Goal: Navigation & Orientation: Go to known website

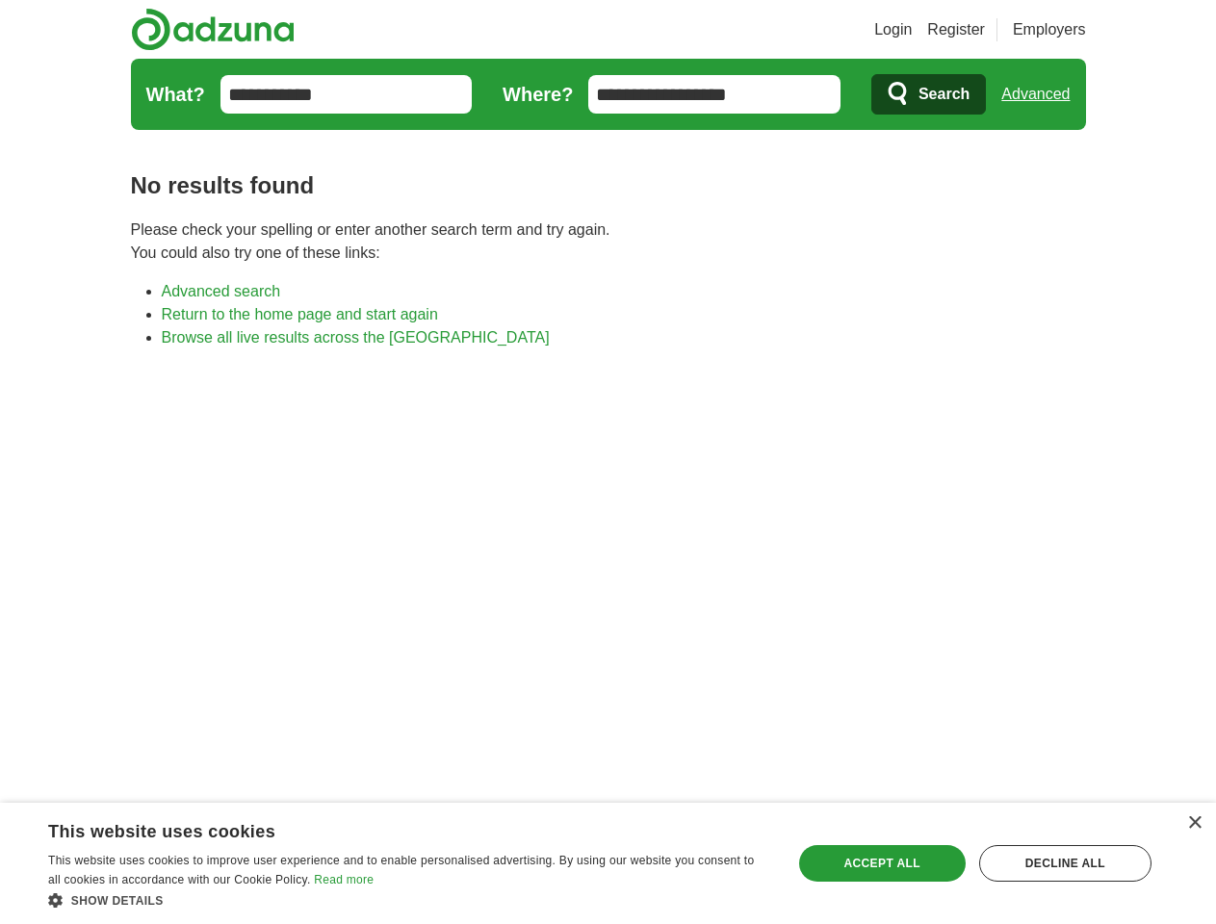
click at [912, 30] on link "Login" at bounding box center [893, 29] width 38 height 23
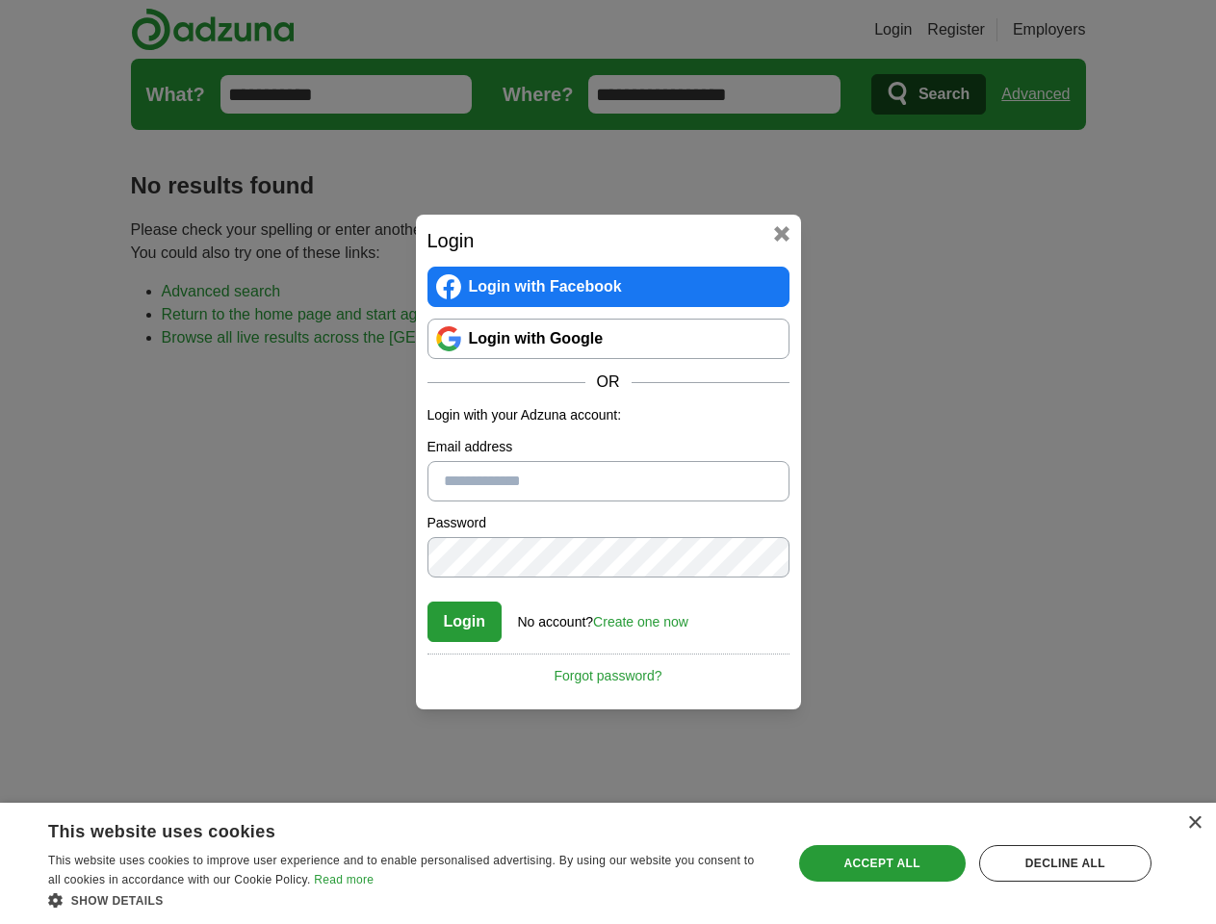
click at [1043, 94] on div "Login Login with Facebook Login with Google OR Login with your Adzuna account: …" at bounding box center [608, 462] width 1216 height 924
click at [1194, 823] on div "×" at bounding box center [1194, 824] width 14 height 14
click at [408, 900] on body "Login Register Employers job, company, title [GEOGRAPHIC_DATA] [GEOGRAPHIC_DATA…" at bounding box center [608, 771] width 1216 height 1542
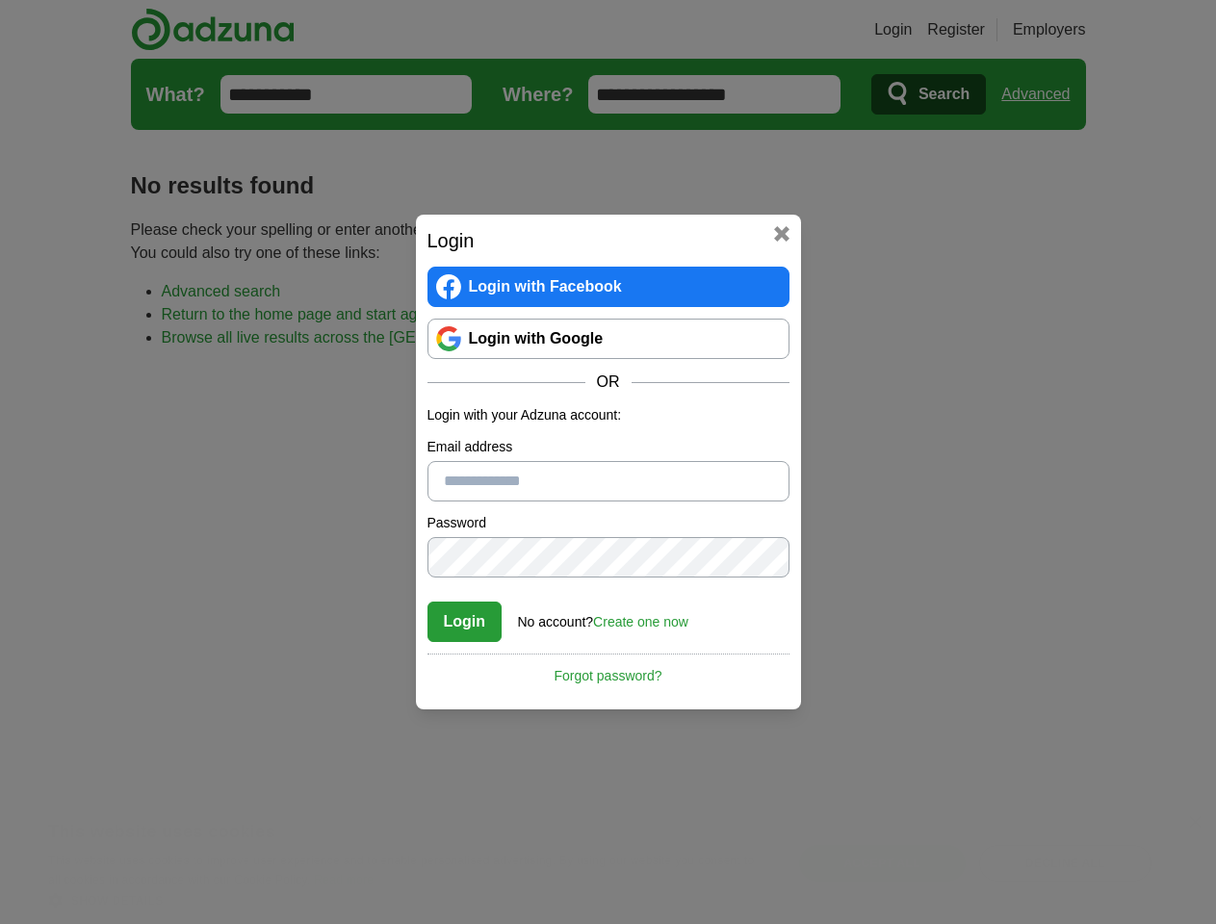
click at [882, 864] on div "Login Login with Facebook Login with Google OR Login with your Adzuna account: …" at bounding box center [608, 462] width 1216 height 924
click at [1065, 864] on div "Login Login with Facebook Login with Google OR Login with your Adzuna account: …" at bounding box center [608, 462] width 1216 height 924
click at [60, 919] on div "Login Login with Facebook Login with Google OR Login with your Adzuna account: …" at bounding box center [608, 462] width 1216 height 924
click at [260, 919] on div "Login Login with Facebook Login with Google OR Login with your Adzuna account: …" at bounding box center [608, 462] width 1216 height 924
click at [414, 919] on div "Login Login with Facebook Login with Google OR Login with your Adzuna account: …" at bounding box center [608, 462] width 1216 height 924
